Goal: Contribute content

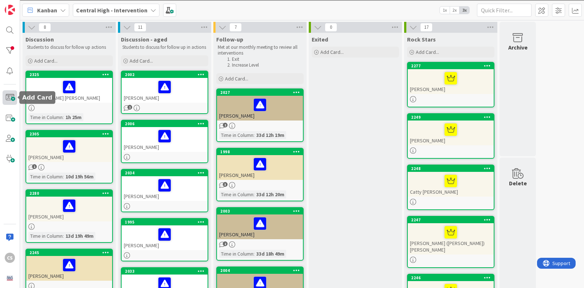
click at [13, 98] on span at bounding box center [10, 97] width 15 height 15
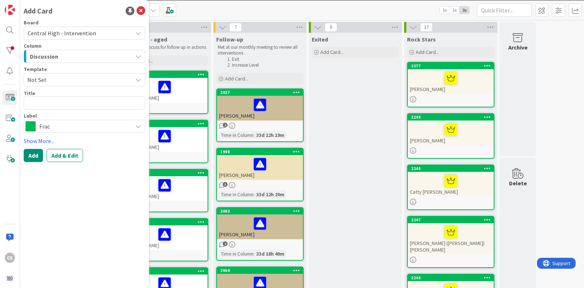
type textarea "x"
type textarea "B"
type textarea "x"
type textarea "Br"
type textarea "x"
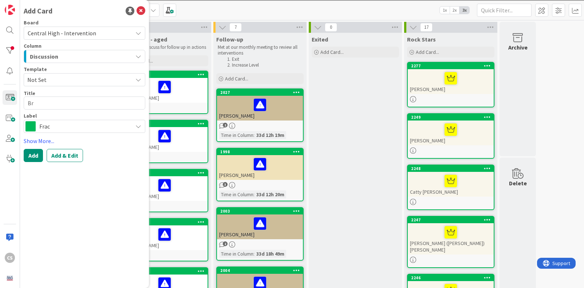
type textarea "Bro"
type textarea "x"
type textarea "Broo"
type textarea "x"
type textarea "Brook"
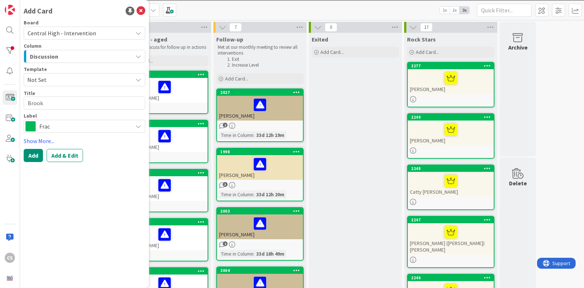
type textarea "x"
type textarea "Brookl"
type textarea "x"
type textarea "Brookly"
type textarea "x"
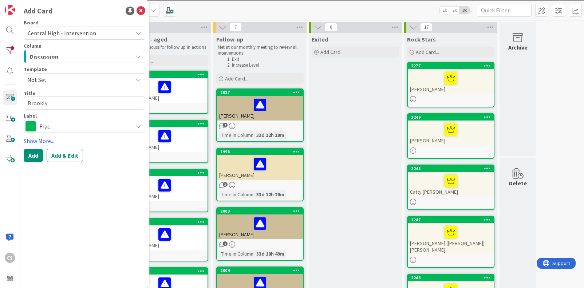
type textarea "[GEOGRAPHIC_DATA]"
type textarea "x"
type textarea "Brooklynn"
type textarea "x"
type textarea "Brooklynn"
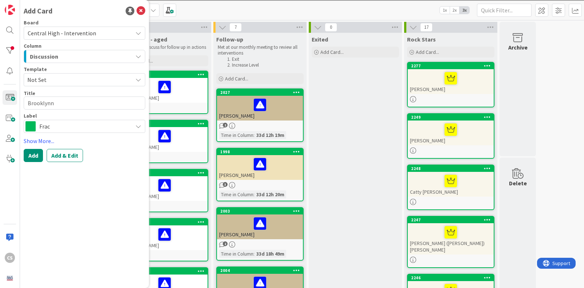
type textarea "x"
type textarea "Brooklynn C"
type textarea "x"
type textarea "Brooklynn Ca"
type textarea "x"
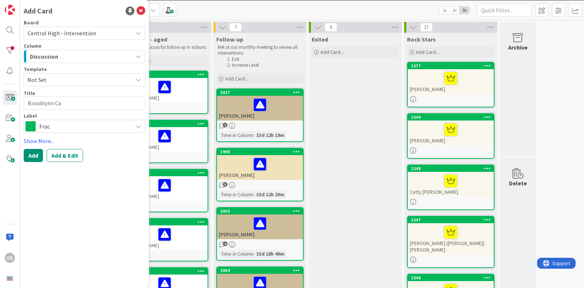
type textarea "Brooklynn Can"
type textarea "x"
type textarea "Brooklynn Cant"
type textarea "x"
type textarea "Brooklynn Cantr"
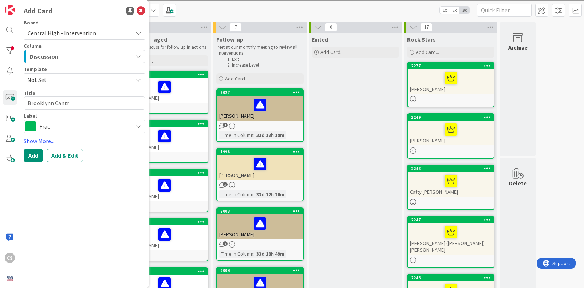
type textarea "x"
type textarea "Brooklynn Cantra"
type textarea "x"
type textarea "Brooklynn Cantr"
type textarea "x"
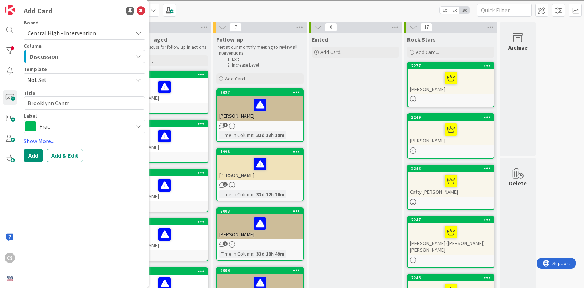
type textarea "[PERSON_NAME]"
type textarea "x"
type textarea "[PERSON_NAME]"
type textarea "x"
type textarea "[PERSON_NAME]"
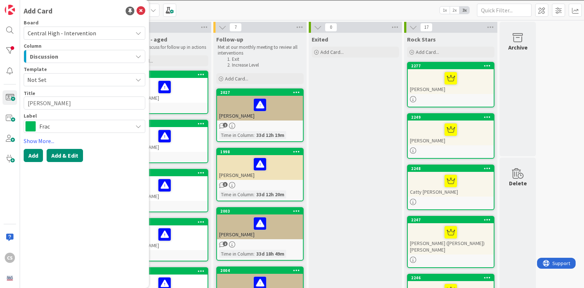
click at [63, 159] on button "Add & Edit" at bounding box center [65, 155] width 36 height 13
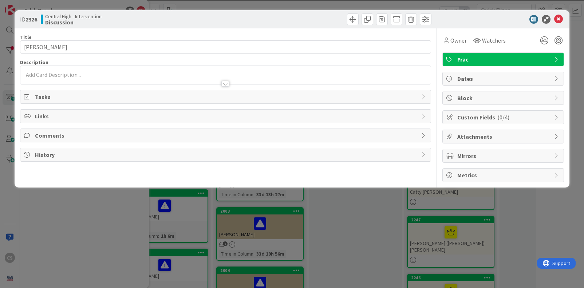
click at [62, 79] on div at bounding box center [225, 81] width 411 height 8
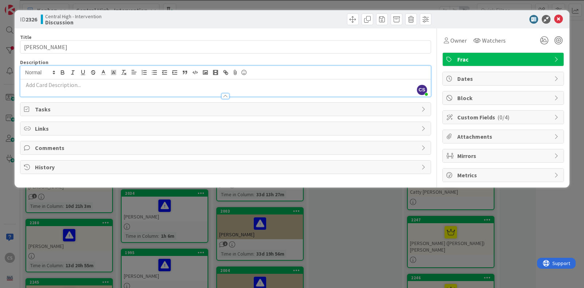
click at [63, 89] on div at bounding box center [225, 93] width 411 height 8
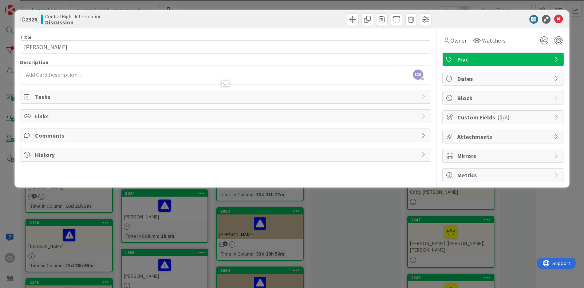
click at [59, 75] on p at bounding box center [225, 75] width 403 height 8
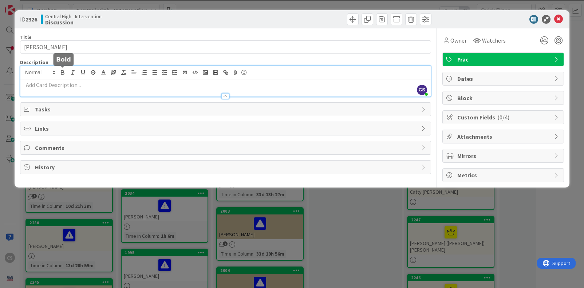
paste div
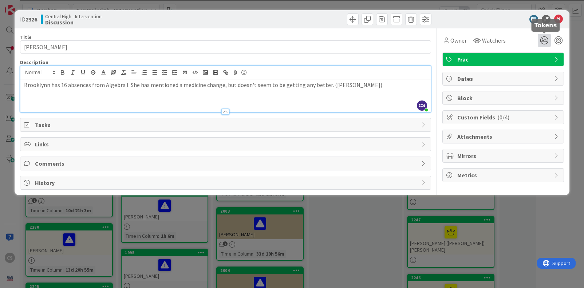
click at [543, 40] on icon at bounding box center [544, 40] width 13 height 13
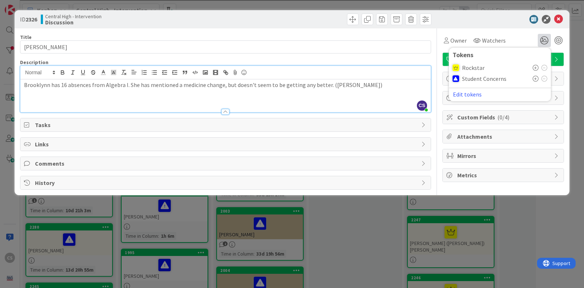
click at [534, 78] on icon at bounding box center [536, 79] width 6 height 6
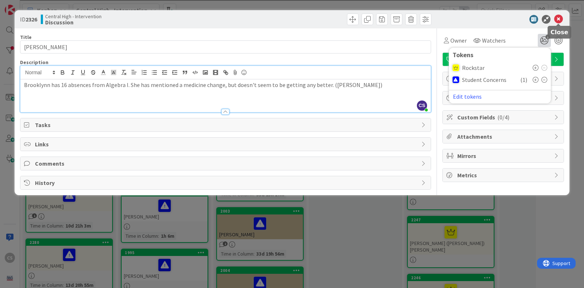
click at [559, 18] on icon at bounding box center [559, 19] width 9 height 9
